Goal: Information Seeking & Learning: Learn about a topic

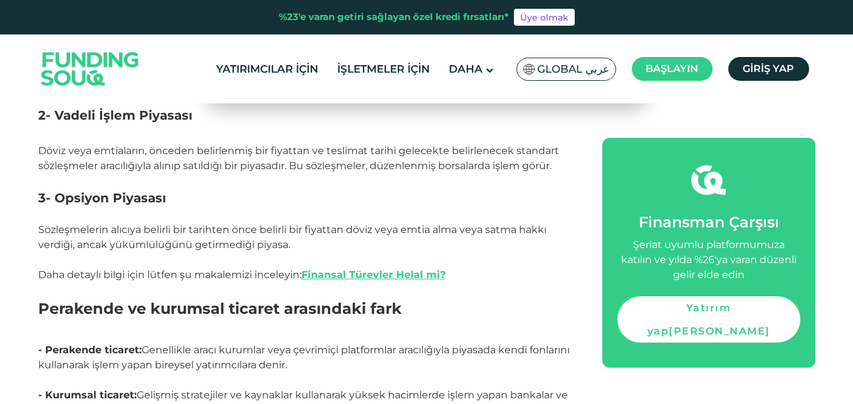
scroll to position [1253, 0]
click at [363, 271] on font "Finansal Türevler Helal mi?" at bounding box center [373, 274] width 144 height 12
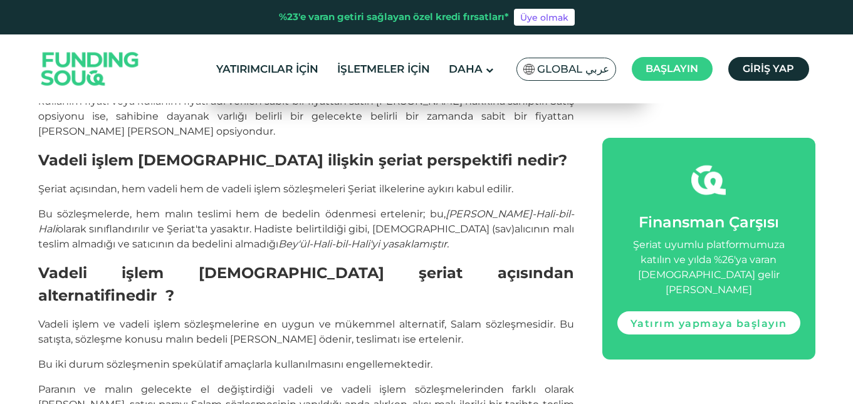
scroll to position [1817, 0]
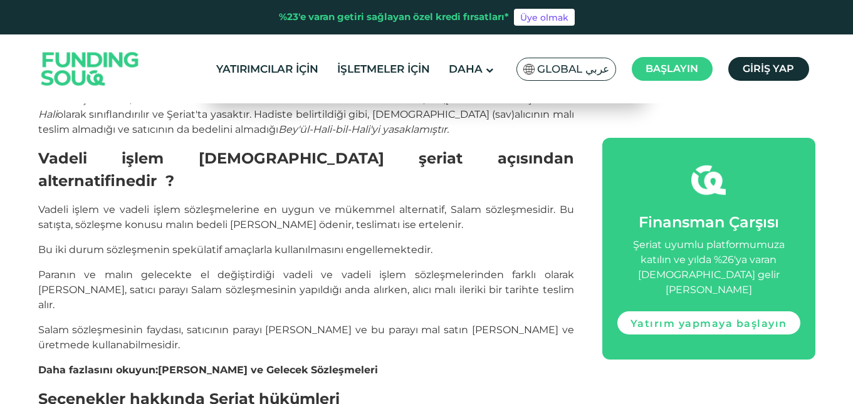
click at [244, 364] on font "Salam ve Gelecek Sözleşmeleri" at bounding box center [268, 370] width 220 height 12
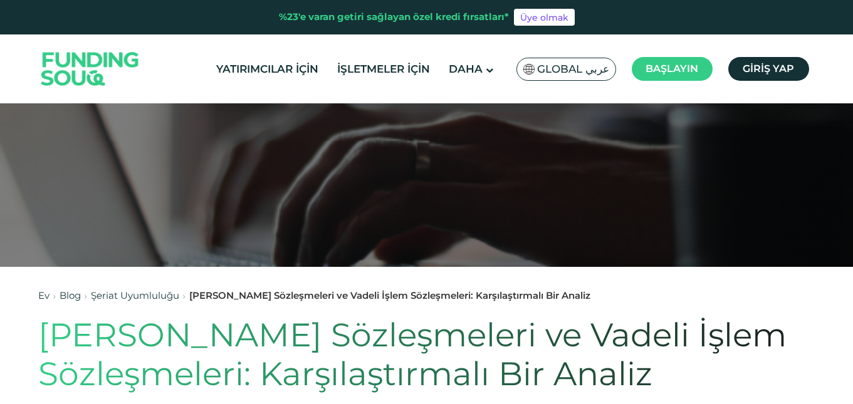
scroll to position [188, 0]
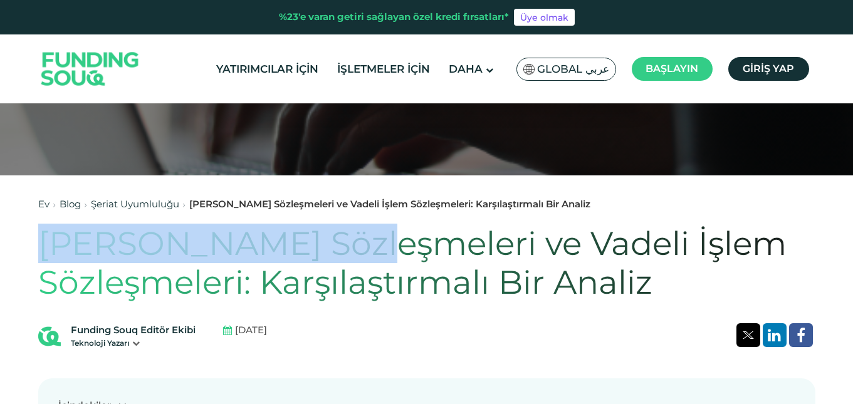
drag, startPoint x: 29, startPoint y: 246, endPoint x: 338, endPoint y: 249, distance: 309.5
click at [165, 241] on font "Salam Sözleşmeleri ve Vadeli İşlem Sözleşmeleri: Karşılaştırmalı Bir Analiz" at bounding box center [412, 263] width 748 height 78
drag, startPoint x: 46, startPoint y: 247, endPoint x: 346, endPoint y: 251, distance: 300.1
click at [353, 251] on font "Salam Sözleşmeleri ve Vadeli İşlem Sözleşmeleri: Karşılaştırmalı Bir Analiz" at bounding box center [412, 263] width 748 height 78
